Goal: Task Accomplishment & Management: Complete application form

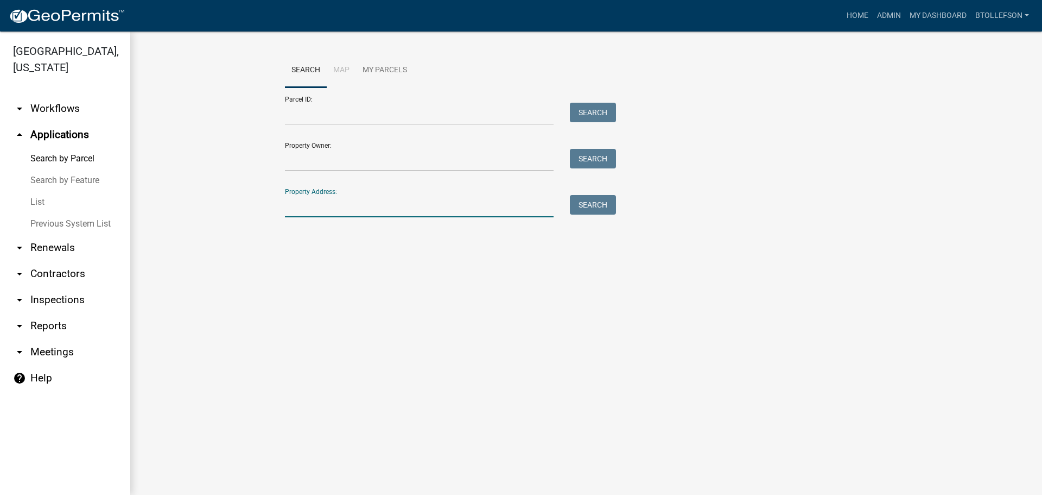
click at [345, 211] on input "Property Address:" at bounding box center [419, 206] width 269 height 22
click at [57, 107] on link "arrow_drop_down Workflows" at bounding box center [65, 109] width 130 height 26
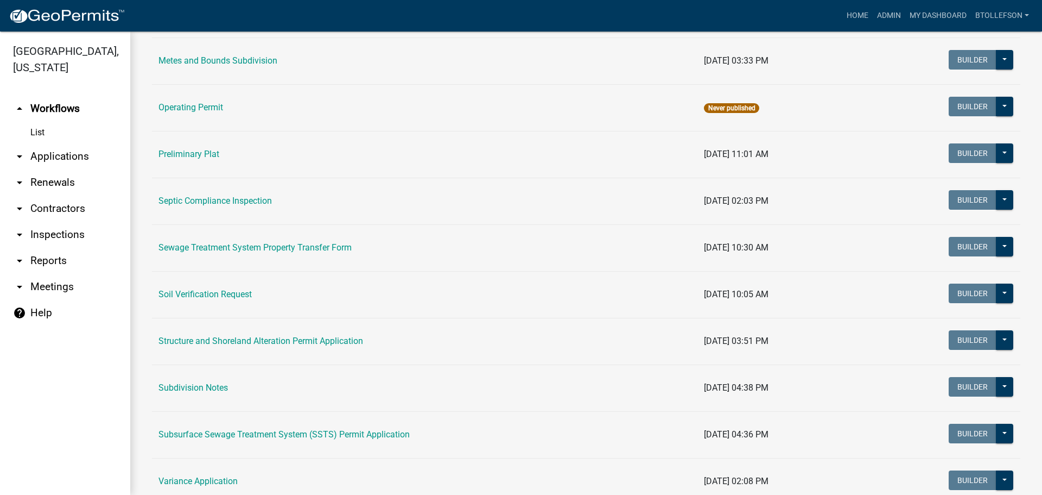
scroll to position [489, 0]
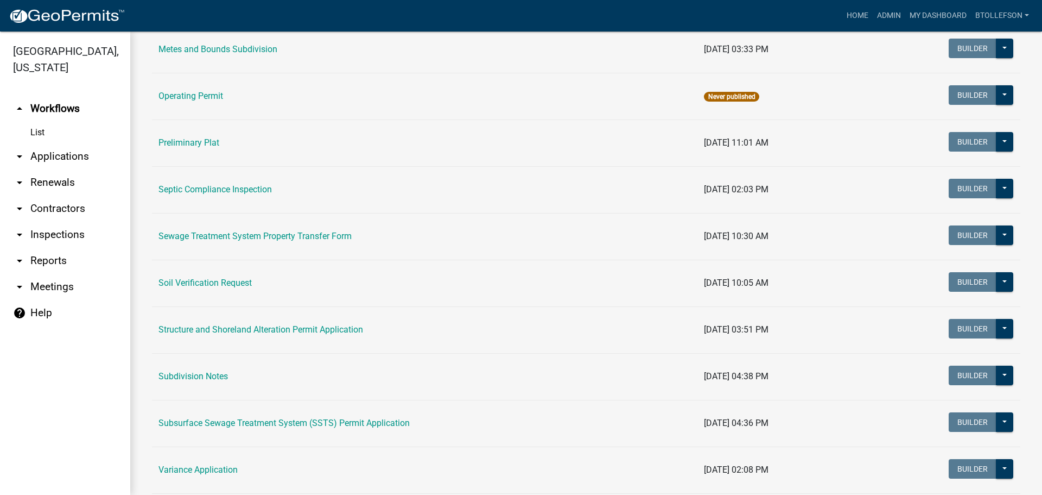
click at [71, 159] on link "arrow_drop_down Applications" at bounding box center [65, 156] width 130 height 26
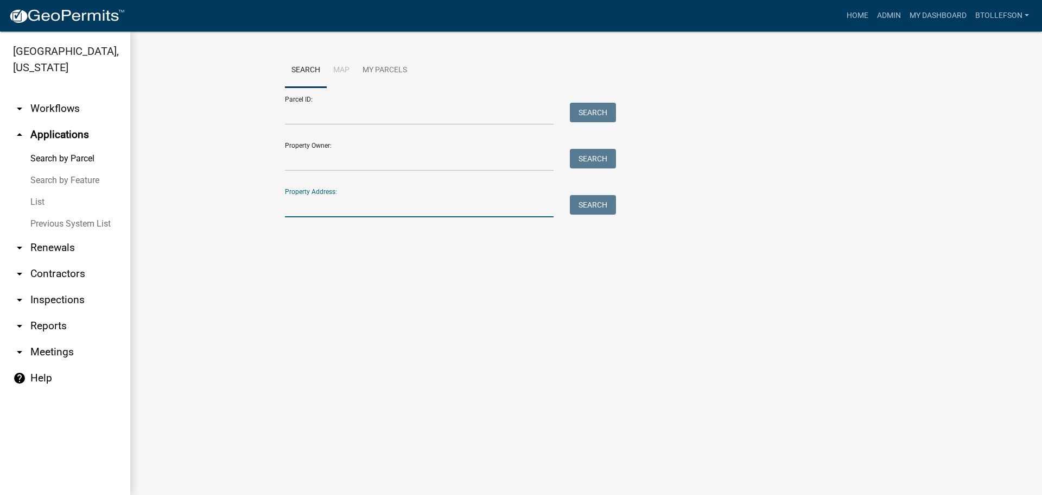
click at [325, 212] on input "Property Address:" at bounding box center [419, 206] width 269 height 22
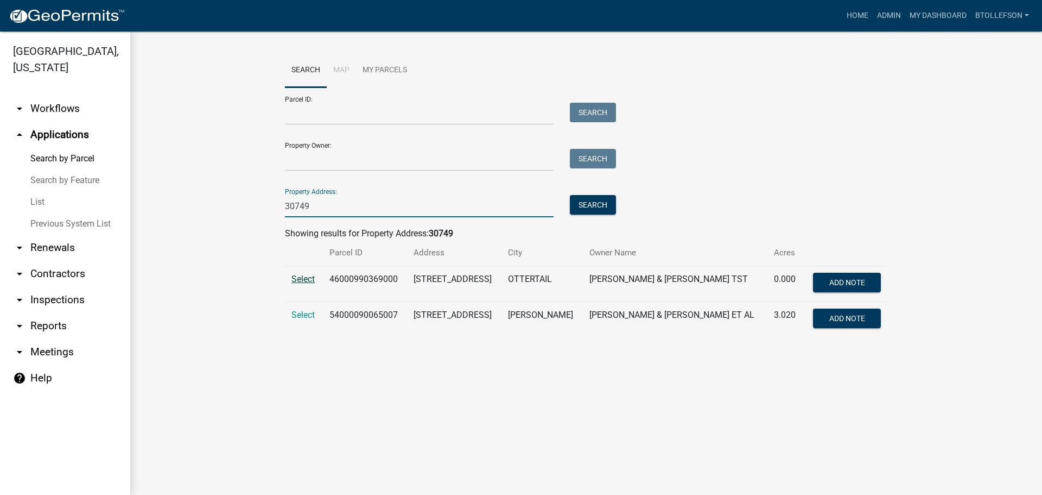
type input "30749"
click at [300, 280] on span "Select" at bounding box center [302, 279] width 23 height 10
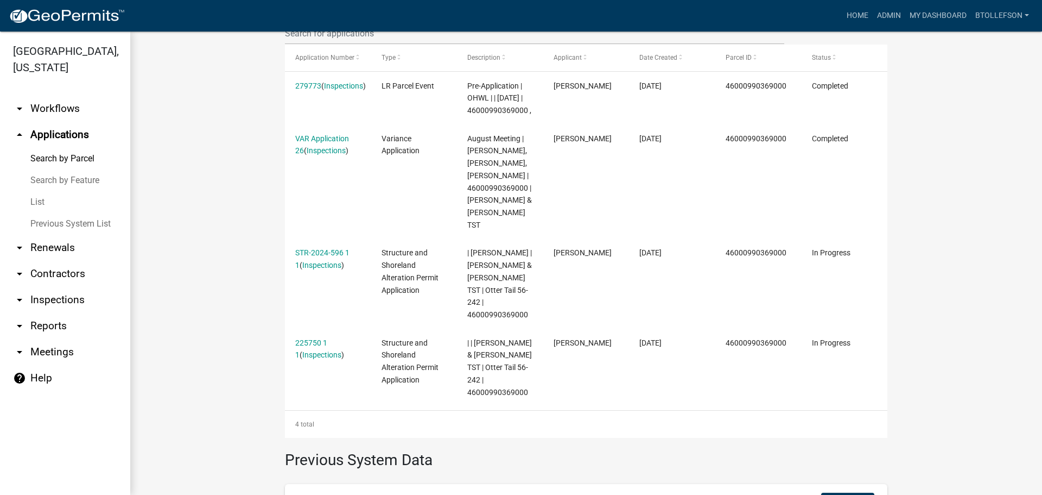
scroll to position [326, 0]
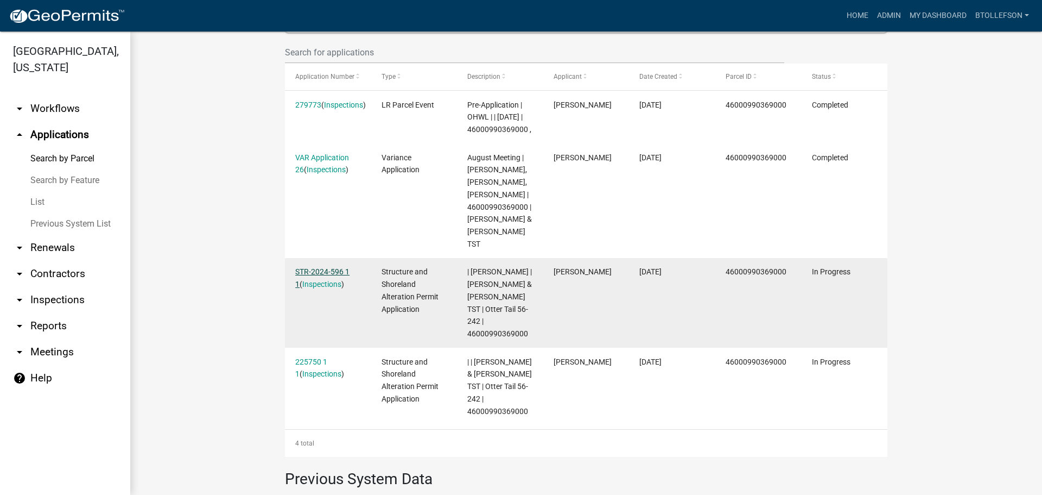
click at [309, 286] on link "STR-2024-596 1 1" at bounding box center [322, 277] width 54 height 21
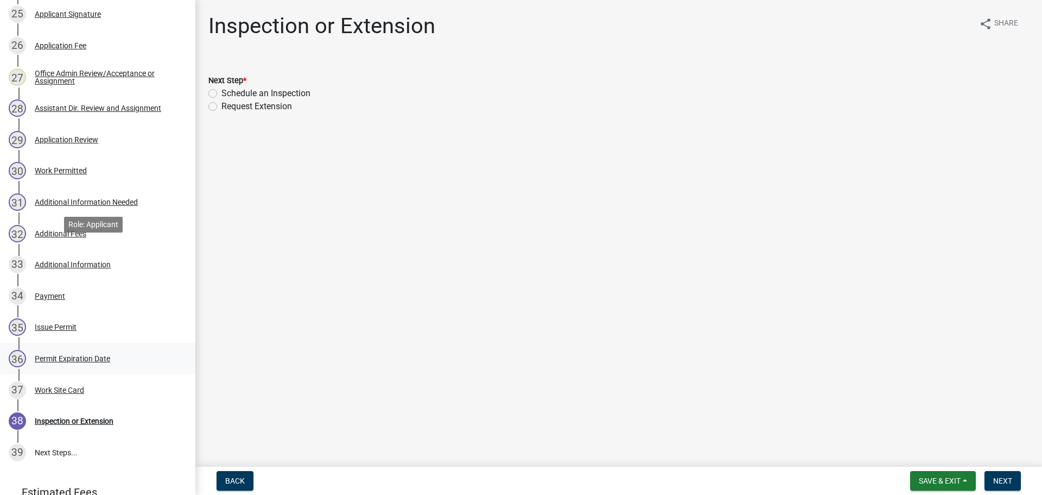
scroll to position [1076, 0]
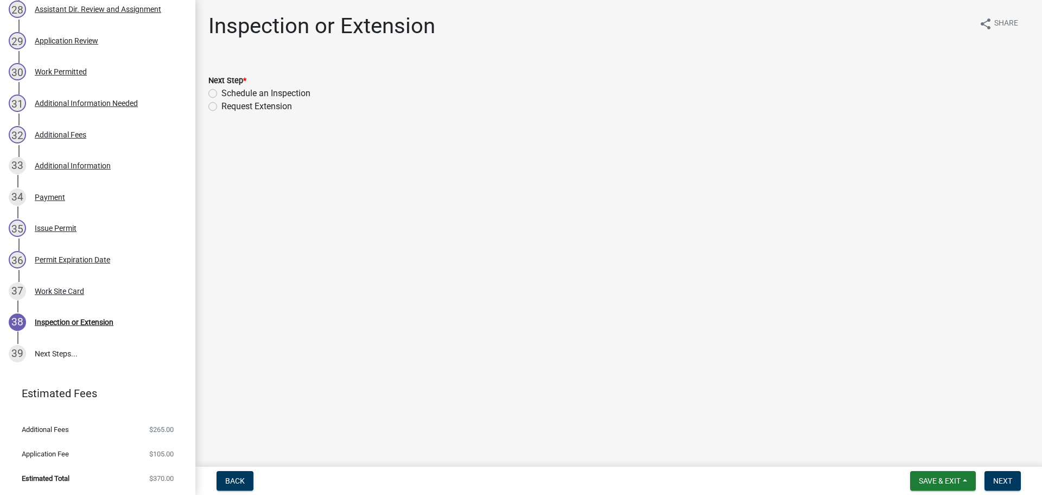
click at [221, 93] on label "Schedule an Inspection" at bounding box center [265, 93] width 89 height 13
click at [221, 93] on input "Schedule an Inspection" at bounding box center [224, 90] width 7 height 7
radio input "true"
click at [999, 479] on span "Next" at bounding box center [1002, 480] width 19 height 9
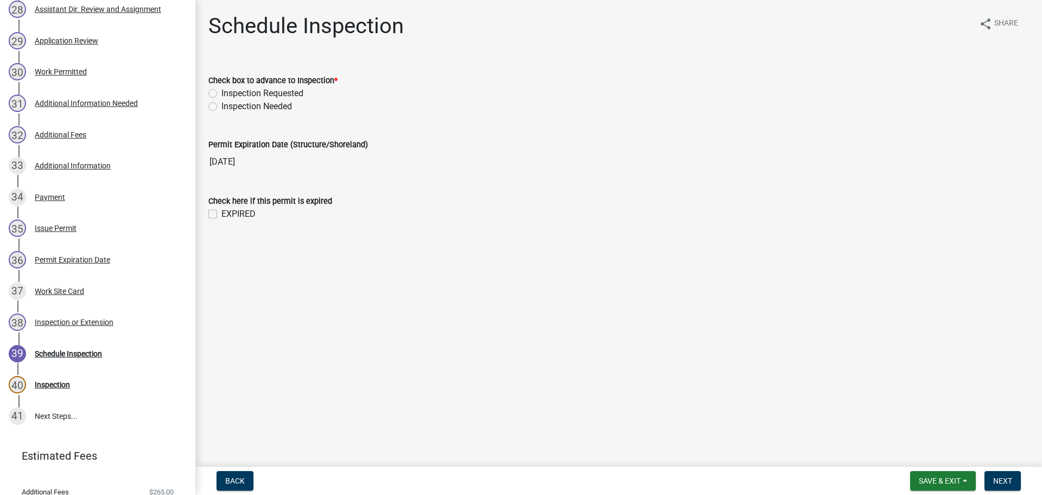
scroll to position [1138, 0]
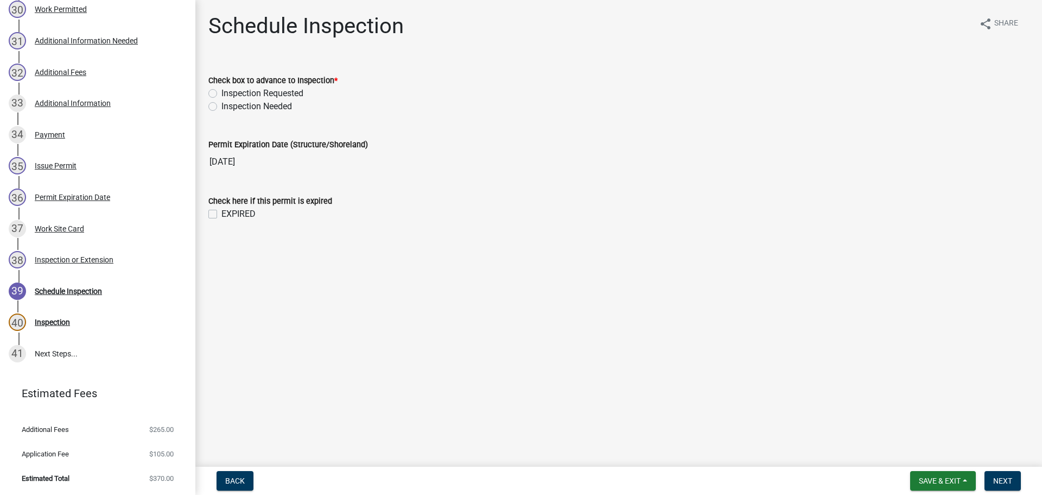
click at [221, 92] on label "Inspection Requested" at bounding box center [262, 93] width 82 height 13
click at [221, 92] on input "Inspection Requested" at bounding box center [224, 90] width 7 height 7
radio input "true"
click at [1012, 478] on span "Next" at bounding box center [1002, 480] width 19 height 9
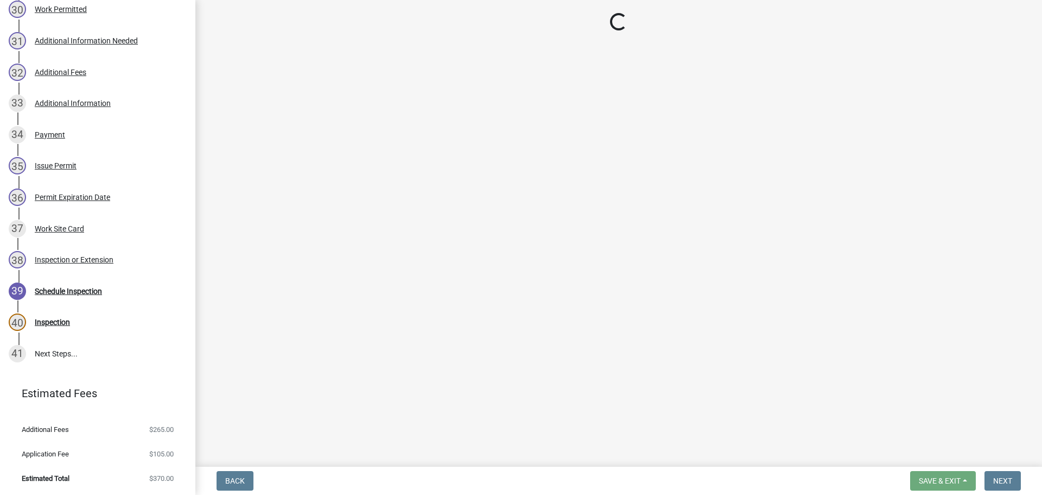
select select "710d5f49-2663-4e73-9718-d0c4e189f5ed"
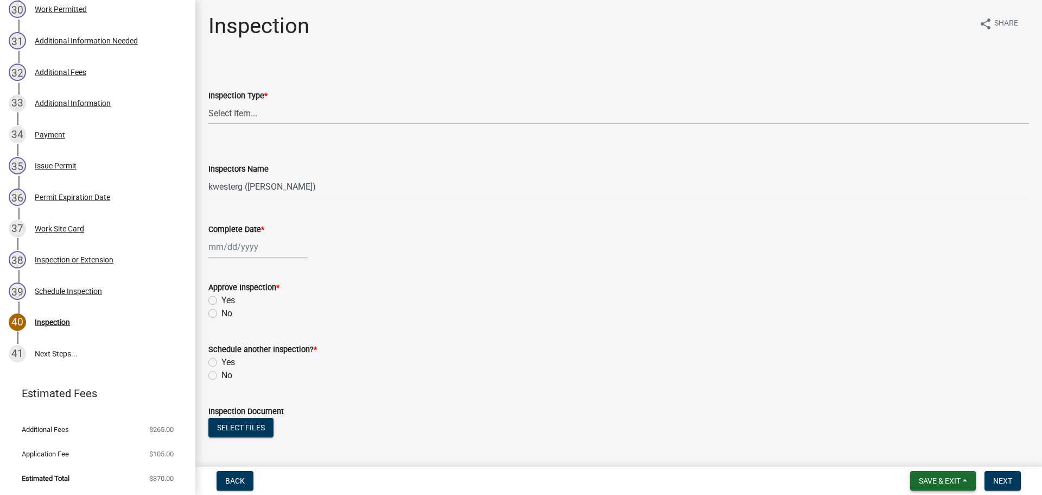
click at [931, 480] on span "Save & Exit" at bounding box center [940, 480] width 42 height 9
click at [919, 452] on button "Save & Exit" at bounding box center [932, 452] width 87 height 26
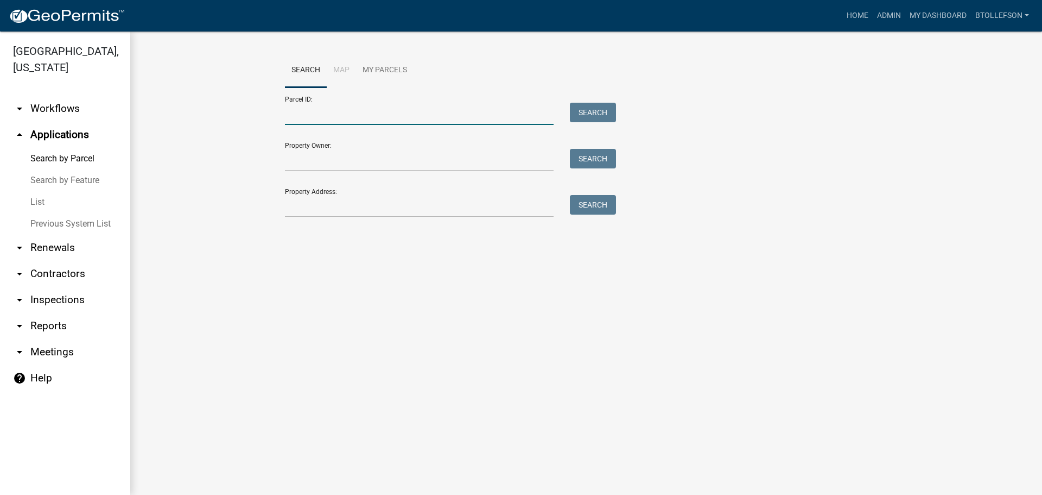
click at [325, 104] on input "Parcel ID:" at bounding box center [419, 114] width 269 height 22
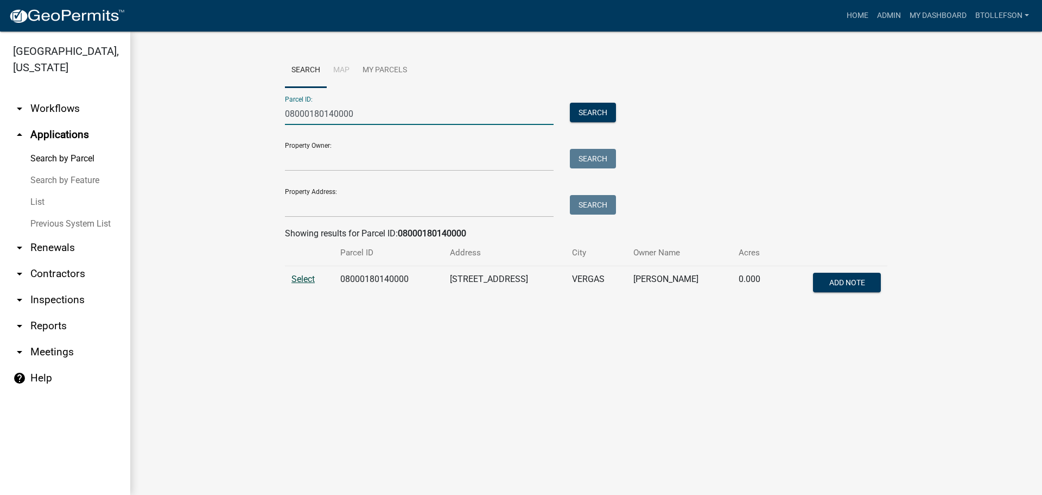
type input "08000180140000"
click at [314, 278] on span "Select" at bounding box center [302, 279] width 23 height 10
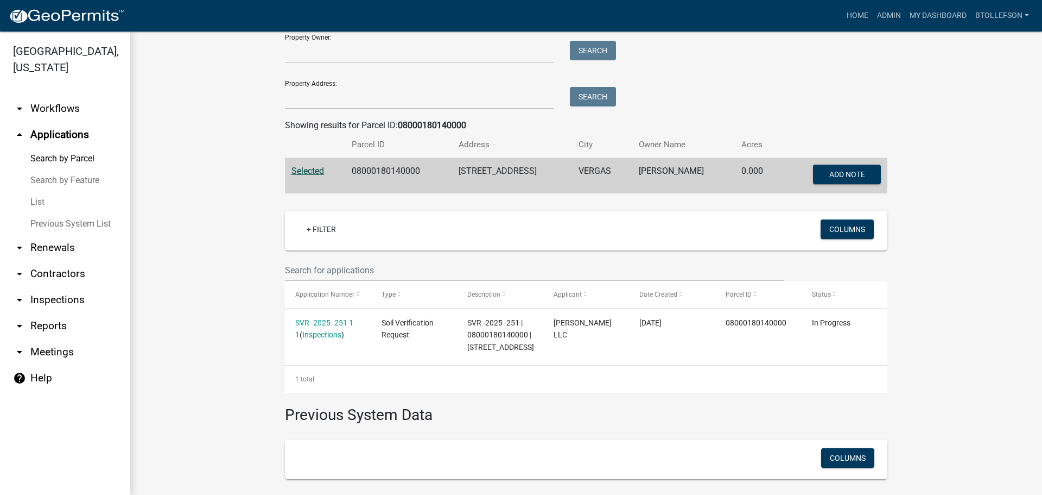
scroll to position [226, 0]
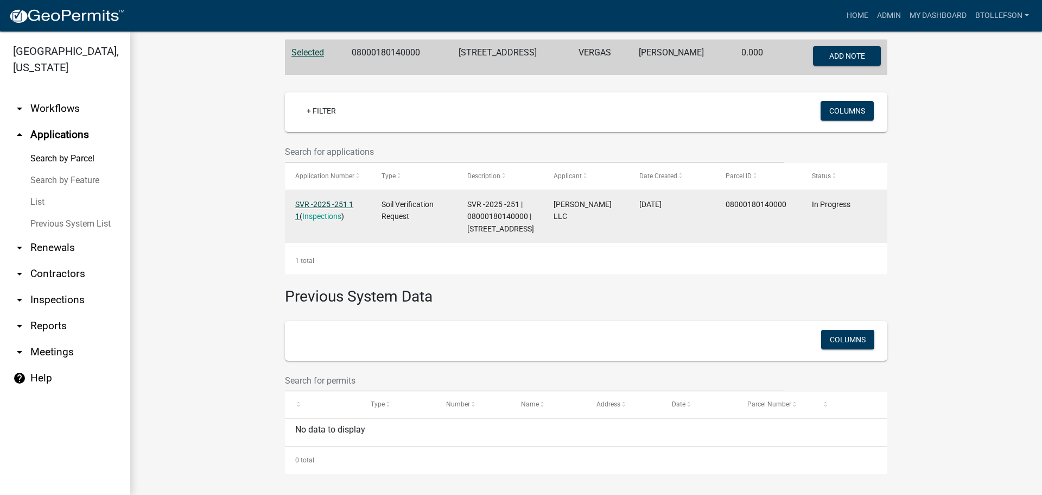
click at [313, 205] on link "SVR -2025 -251 1 1" at bounding box center [324, 210] width 58 height 21
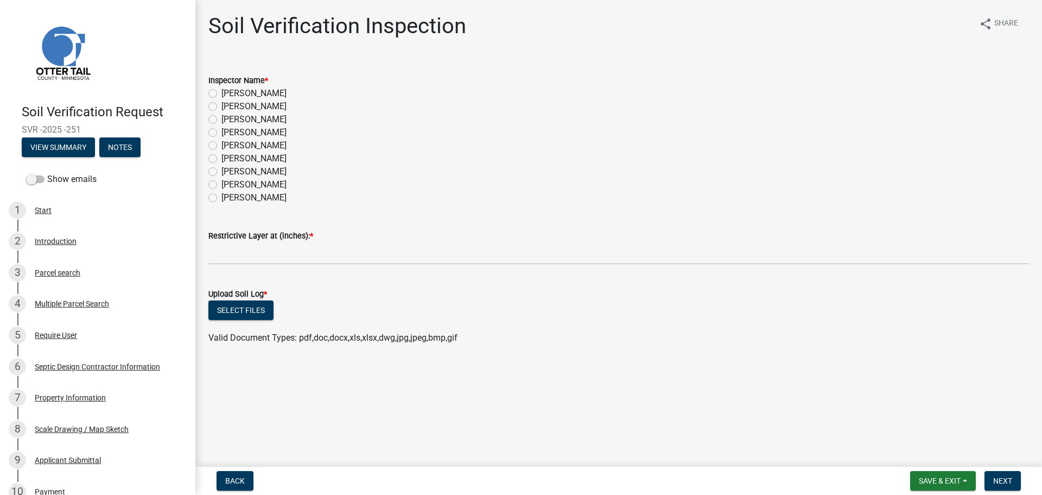
click at [221, 120] on label "[PERSON_NAME]" at bounding box center [253, 119] width 65 height 13
click at [221, 120] on input "[PERSON_NAME]" at bounding box center [224, 116] width 7 height 7
radio input "true"
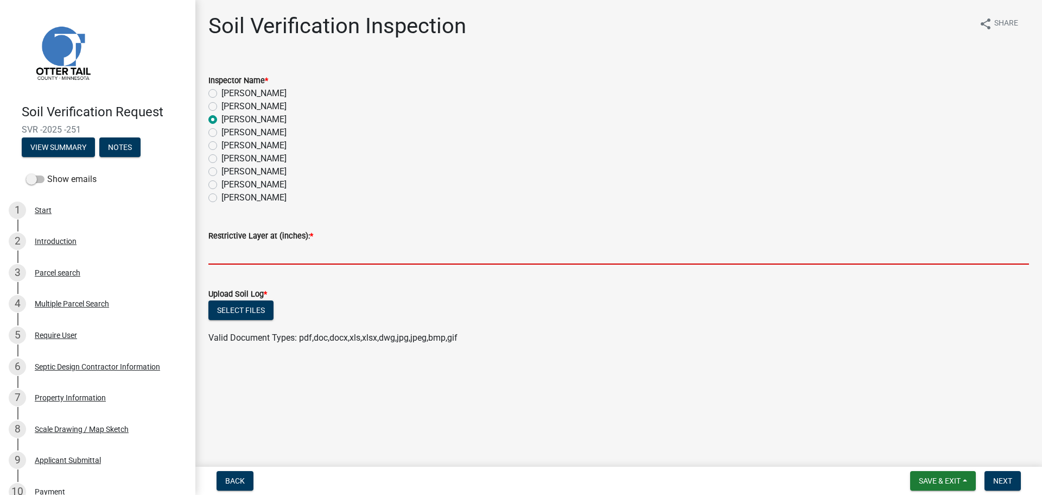
drag, startPoint x: 278, startPoint y: 258, endPoint x: 265, endPoint y: 238, distance: 24.2
click at [271, 248] on input "text" at bounding box center [618, 253] width 821 height 22
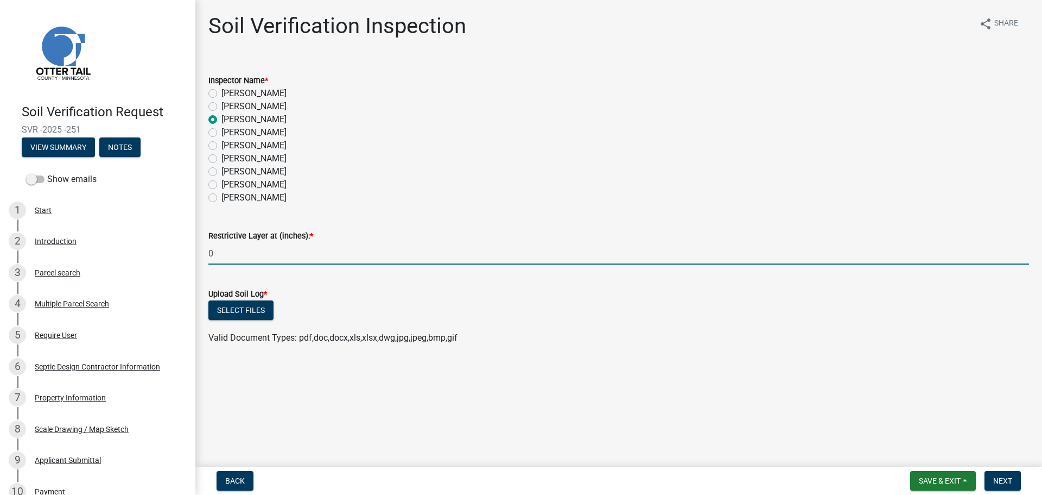
type input "0"
click at [401, 306] on div "Select files" at bounding box center [618, 311] width 821 height 22
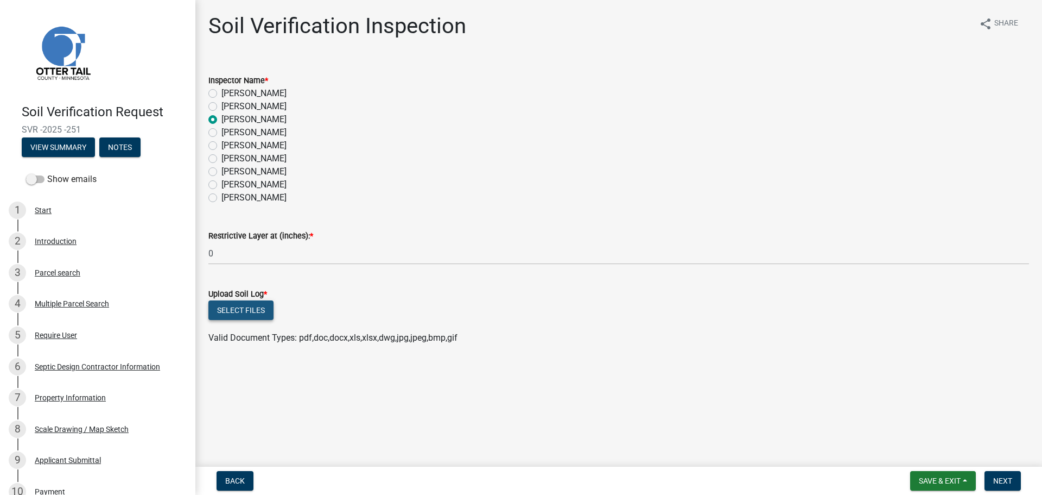
click at [233, 306] on button "Select files" at bounding box center [240, 310] width 65 height 20
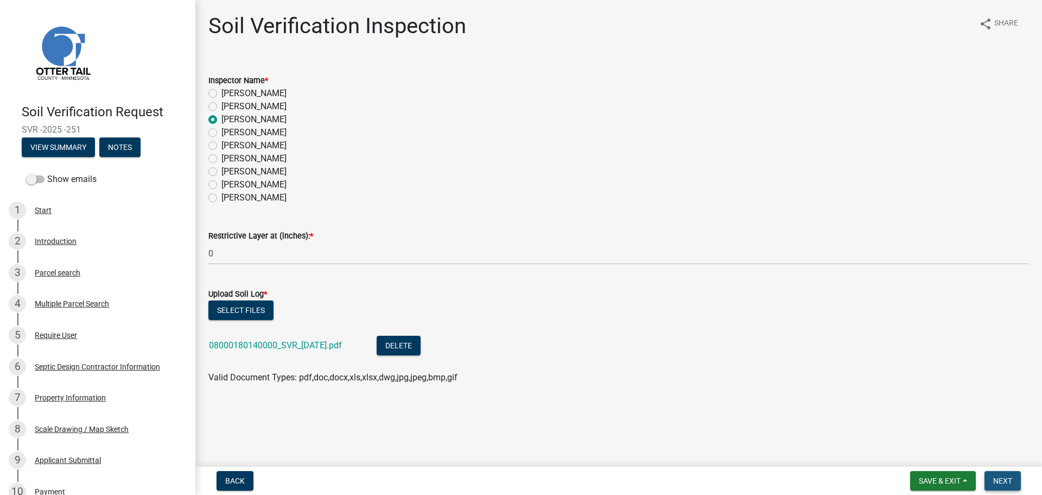
click at [1011, 473] on button "Next" at bounding box center [1003, 481] width 36 height 20
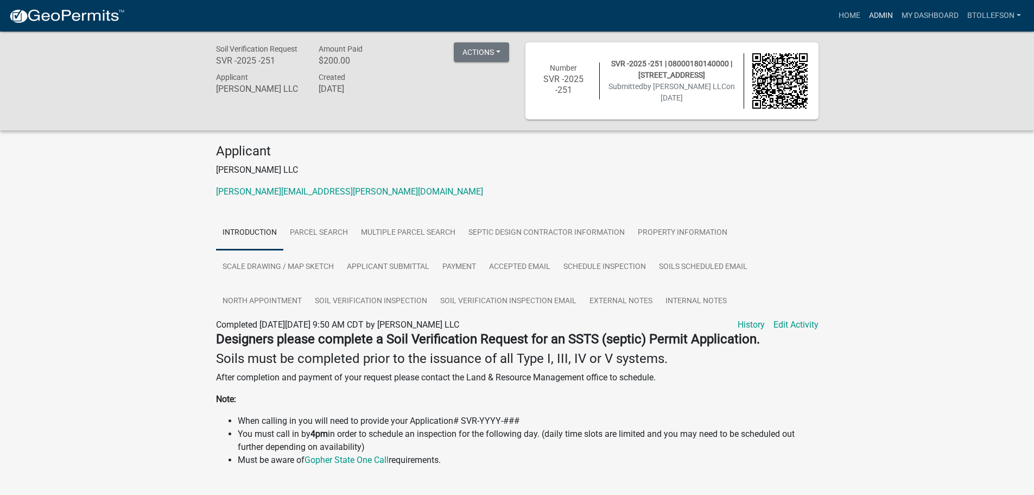
click at [873, 13] on link "Admin" at bounding box center [881, 15] width 33 height 21
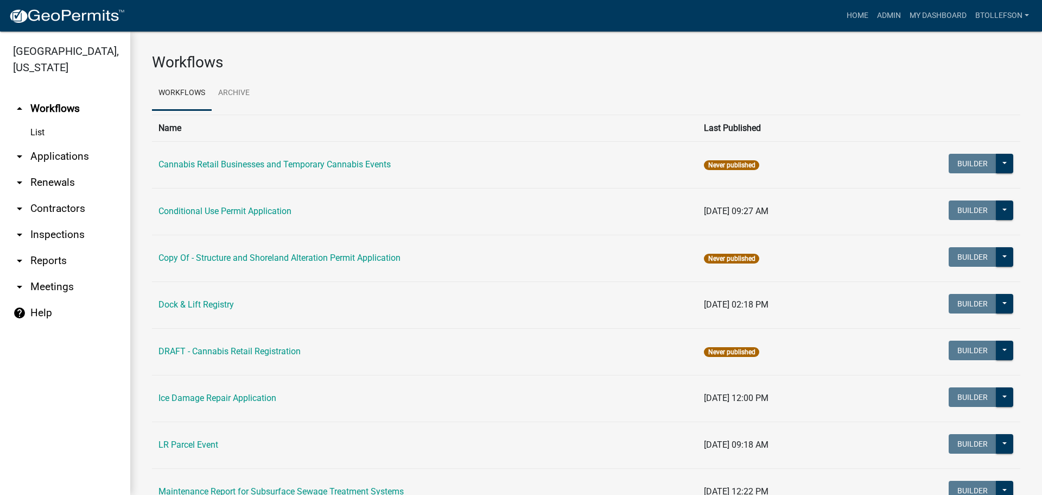
click at [58, 156] on link "arrow_drop_down Applications" at bounding box center [65, 156] width 130 height 26
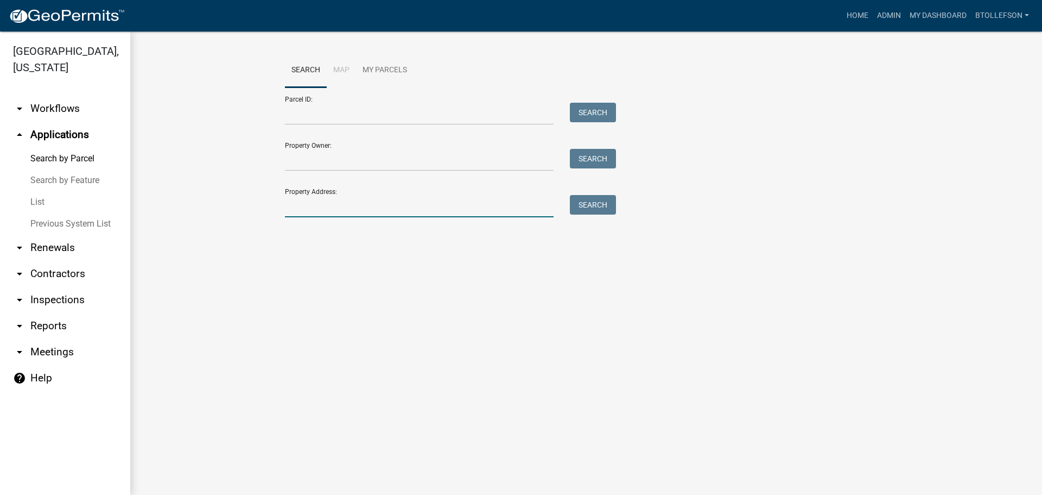
click at [328, 212] on input "Property Address:" at bounding box center [419, 206] width 269 height 22
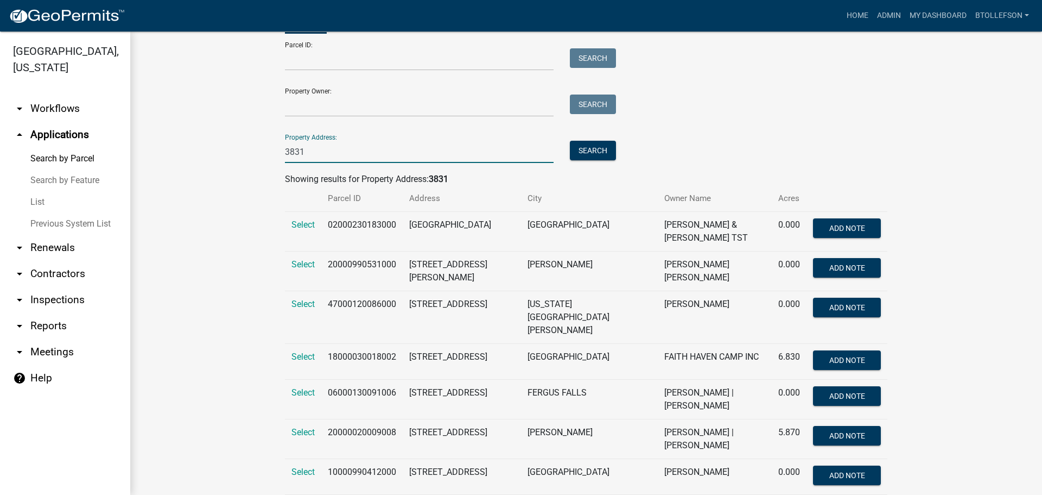
scroll to position [109, 0]
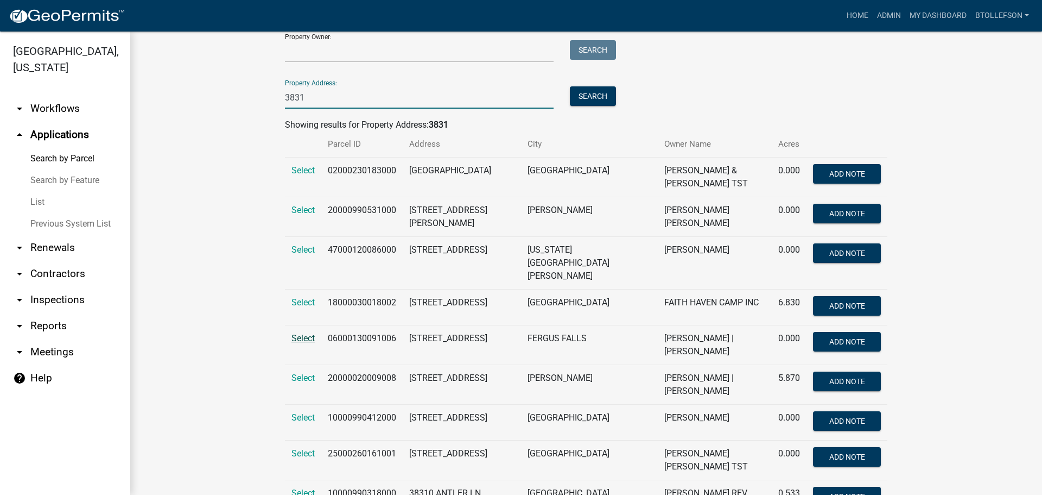
type input "3831"
click at [307, 333] on span "Select" at bounding box center [302, 338] width 23 height 10
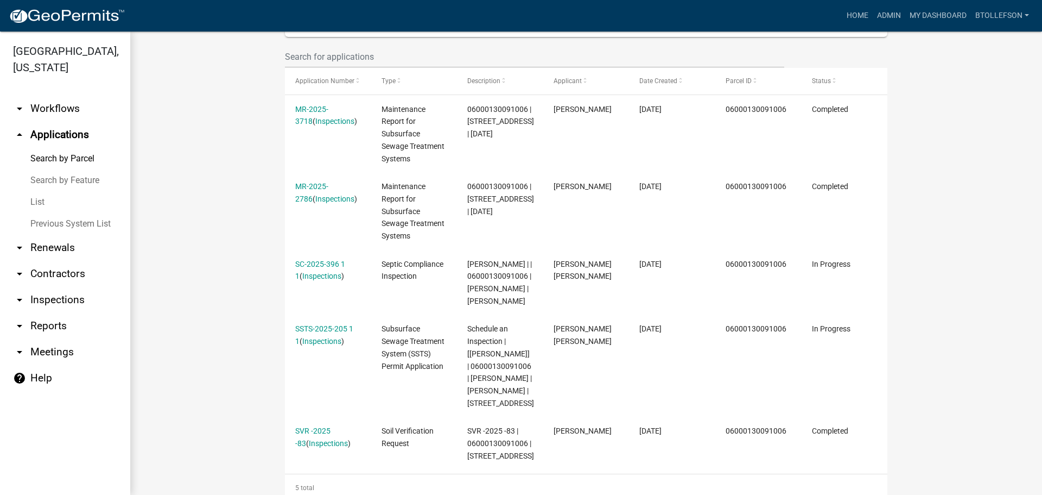
scroll to position [326, 0]
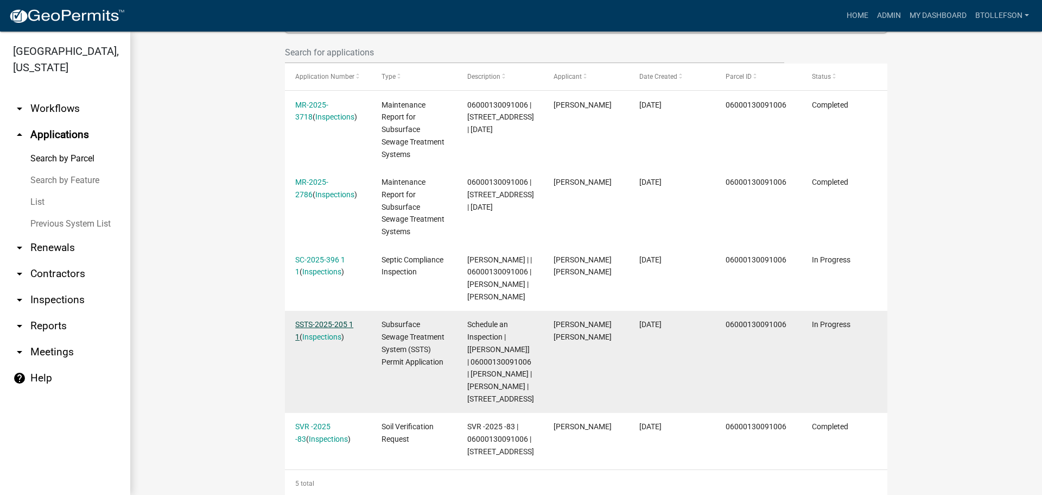
click at [320, 341] on link "SSTS-2025-205 1 1" at bounding box center [324, 330] width 58 height 21
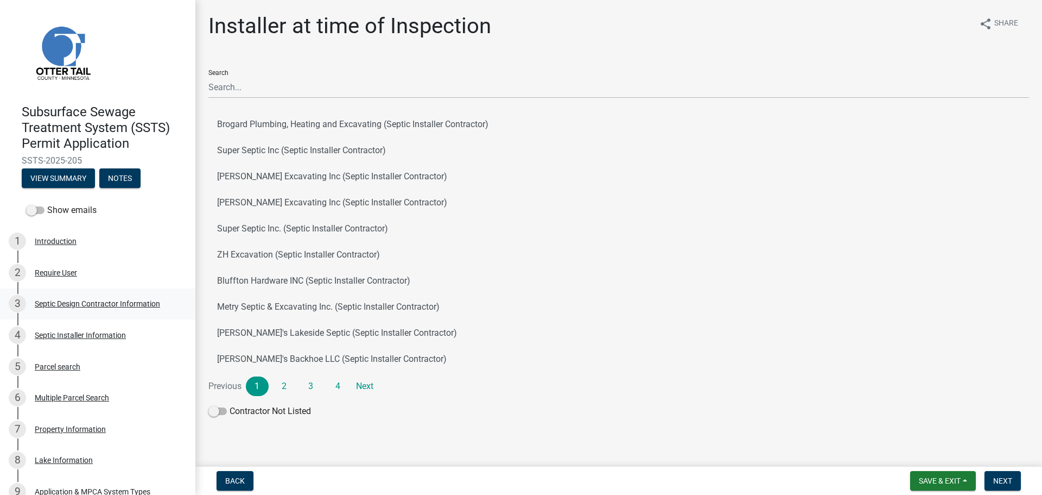
scroll to position [54, 0]
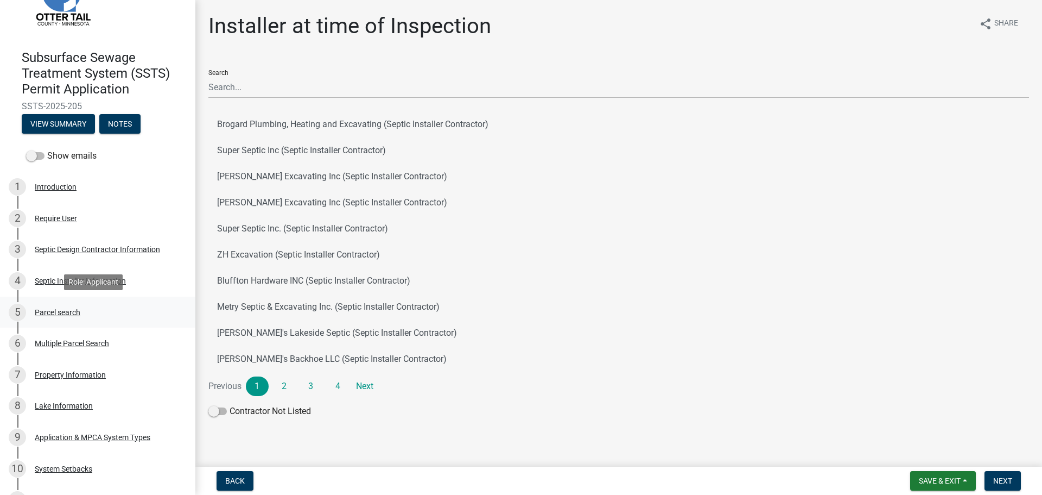
click at [58, 307] on div "5 Parcel search" at bounding box center [93, 311] width 169 height 17
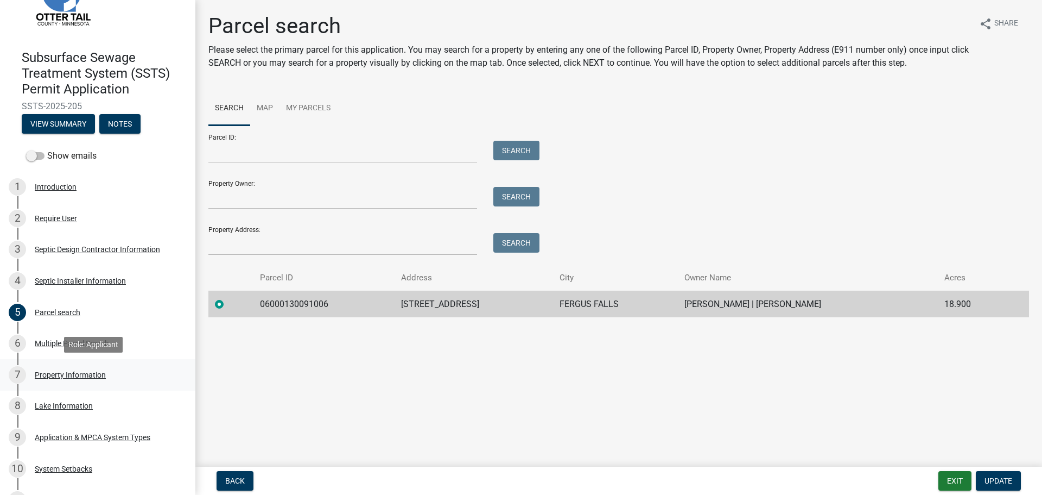
click at [116, 372] on div "7 Property Information" at bounding box center [93, 374] width 169 height 17
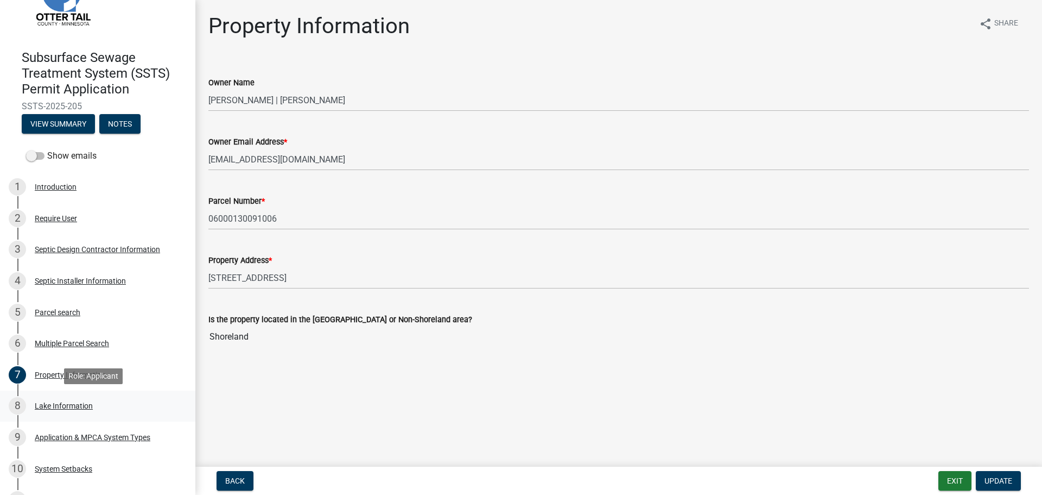
click at [86, 402] on div "Lake Information" at bounding box center [64, 406] width 58 height 8
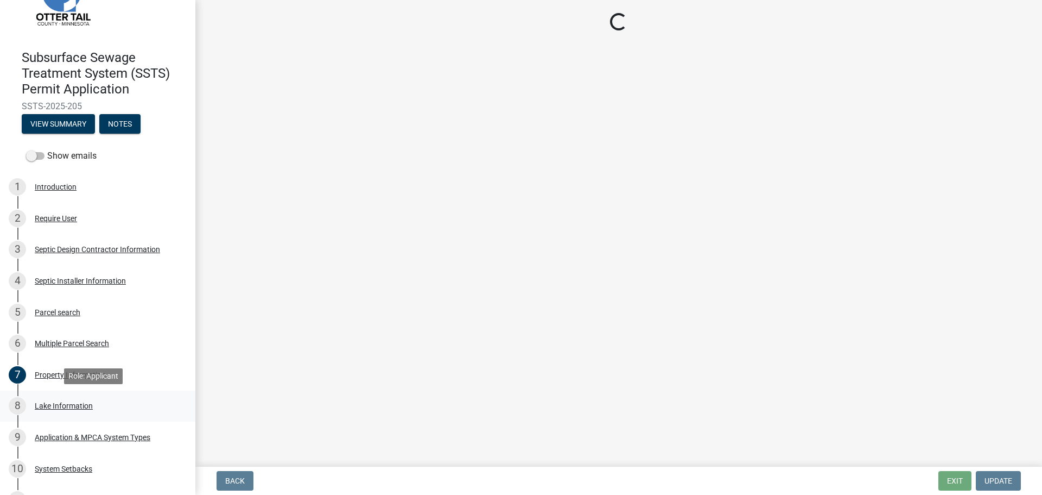
select select "679accf3-3c3f-4c17-89be-d7005bde4cfb"
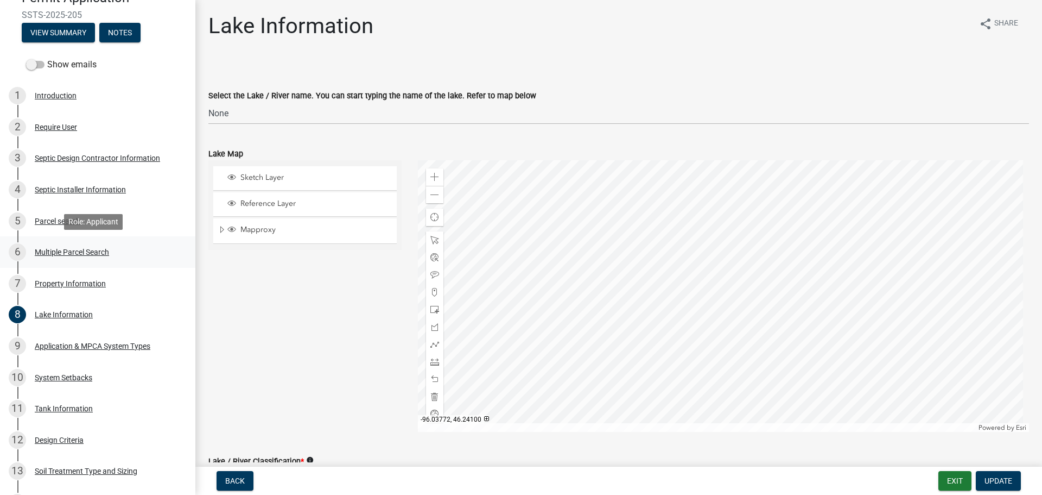
scroll to position [163, 0]
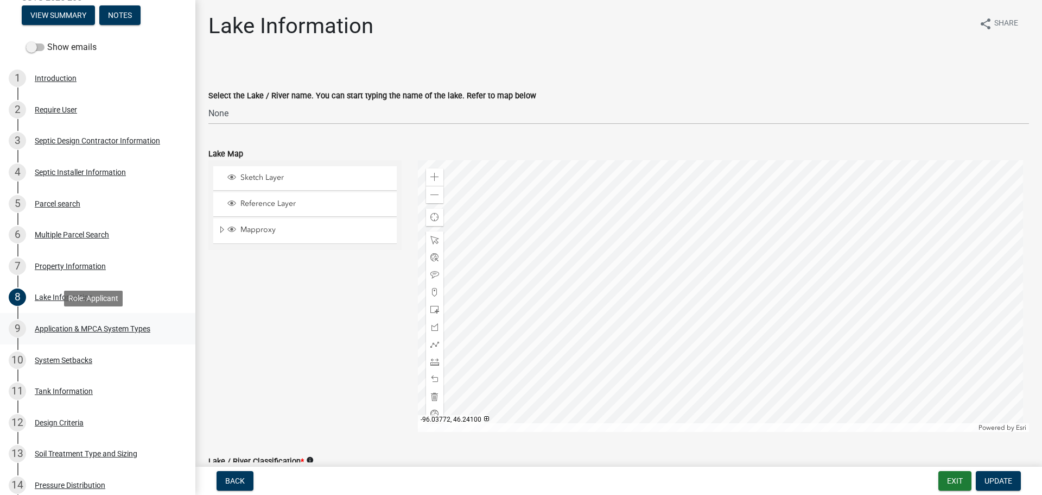
click at [125, 322] on div "9 Application & MPCA System Types" at bounding box center [93, 328] width 169 height 17
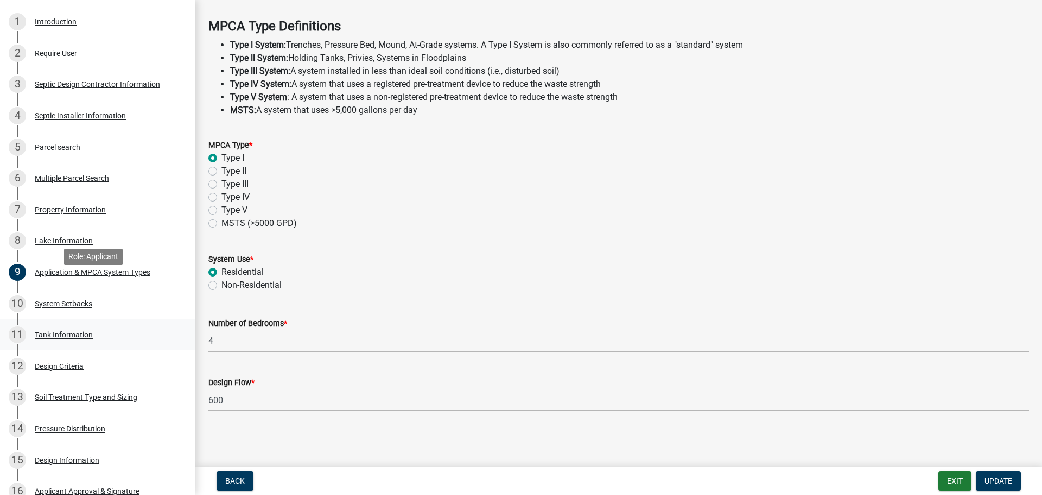
scroll to position [271, 0]
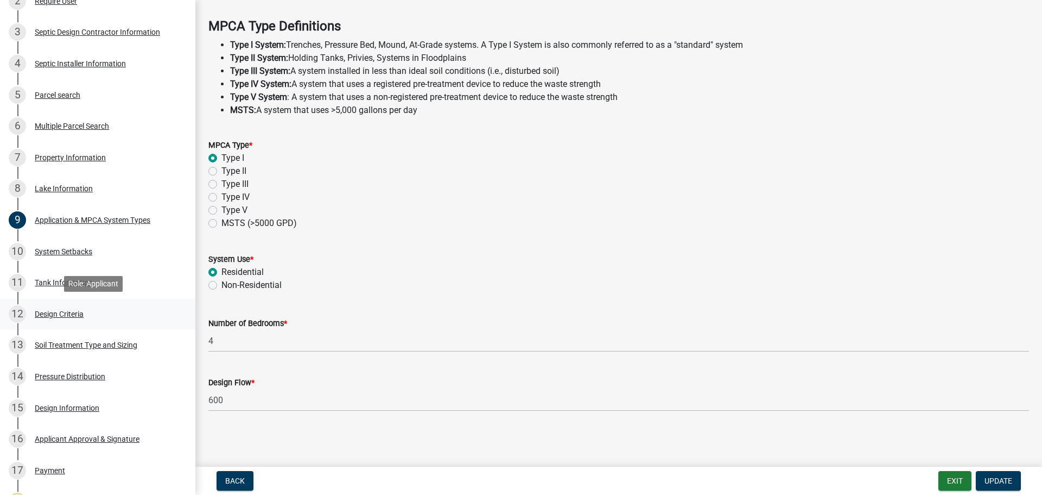
click at [26, 309] on div "12 Design Criteria" at bounding box center [93, 313] width 169 height 17
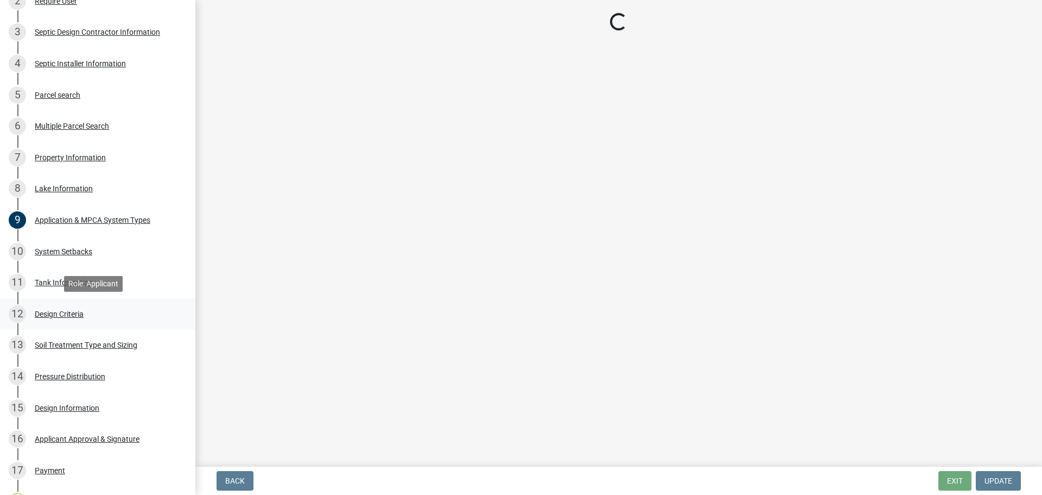
select select "161dc003-2926-44f5-9717-bc9d566eecc1"
select select "3153871a-0646-45c0-8d36-98762e1aaded"
select select "643267e1-855b-462d-a385-c521968adb40"
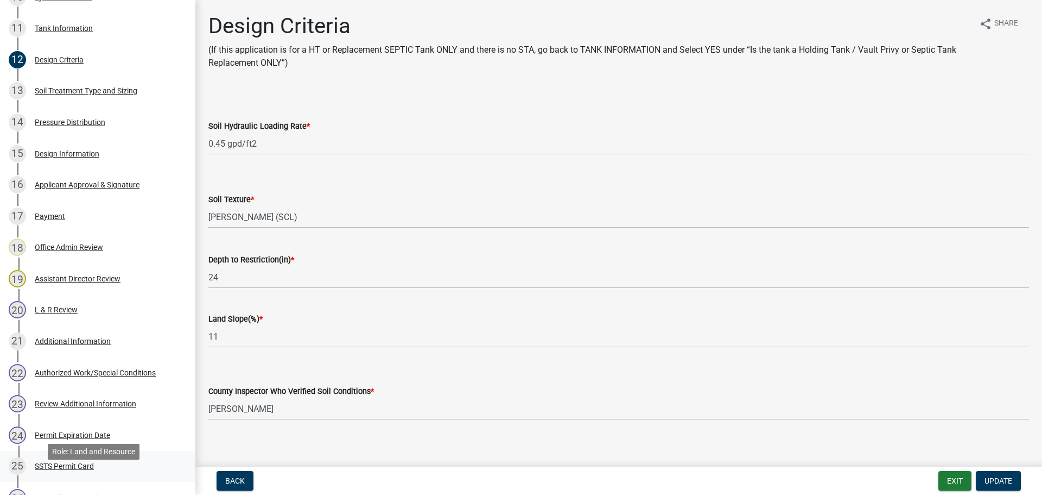
scroll to position [433, 0]
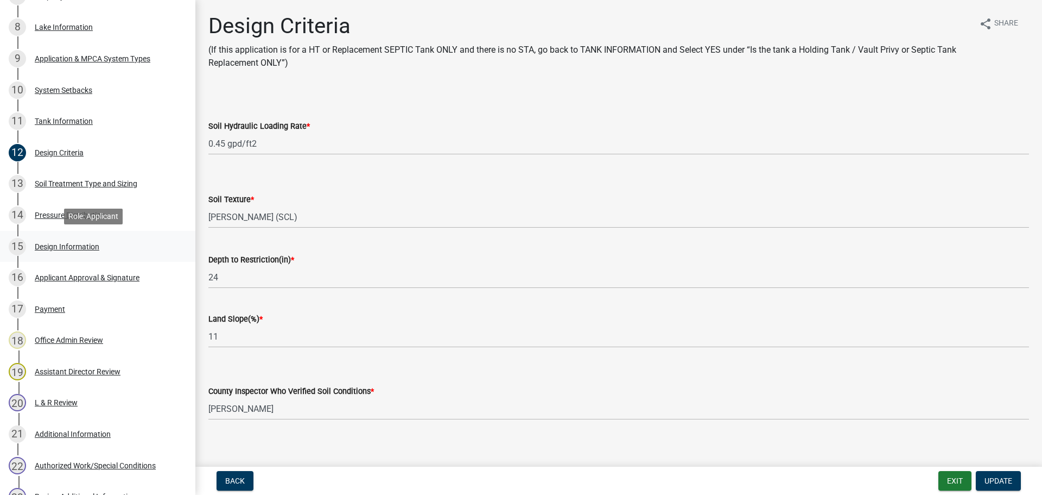
click at [97, 248] on div "Design Information" at bounding box center [67, 247] width 65 height 8
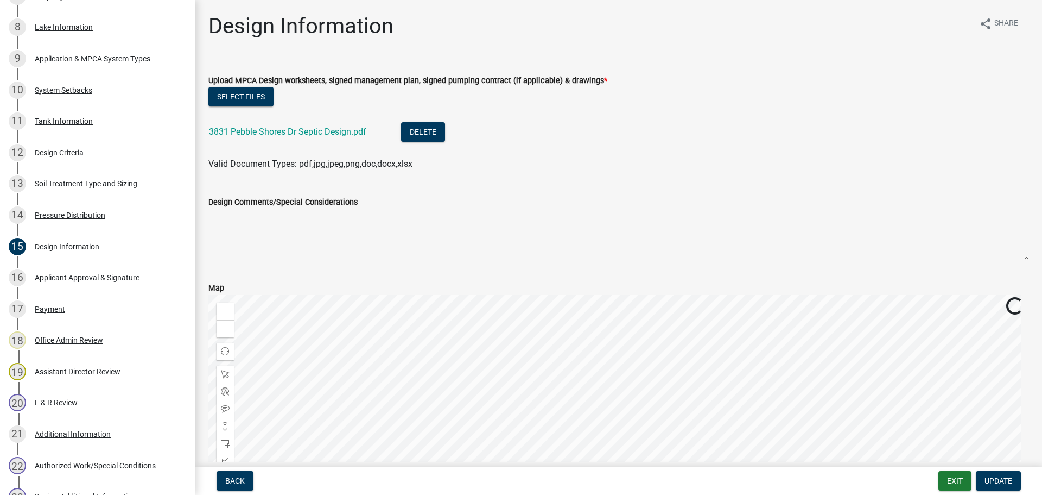
scroll to position [54, 0]
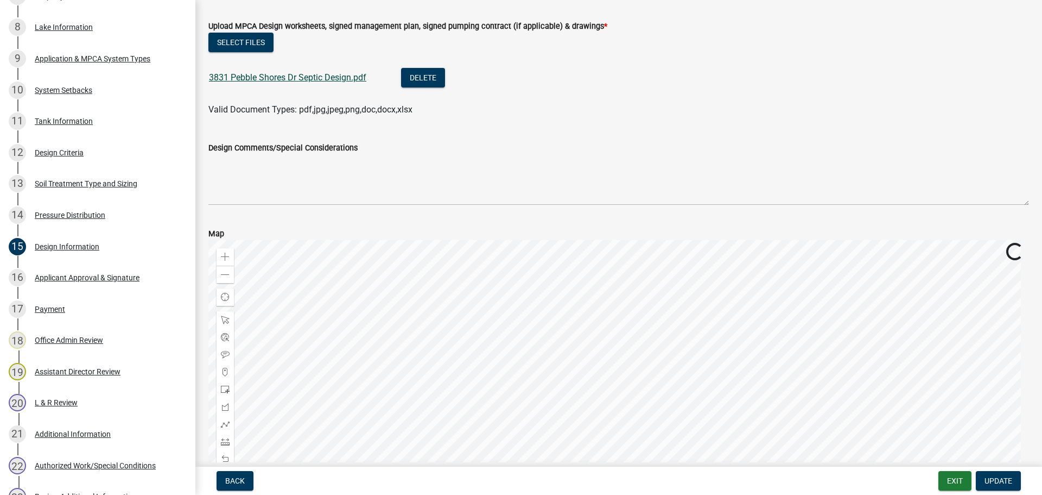
click at [279, 80] on link "3831 Pebble Shores Dr Septic Design.pdf" at bounding box center [287, 77] width 157 height 10
